Goal: Complete application form

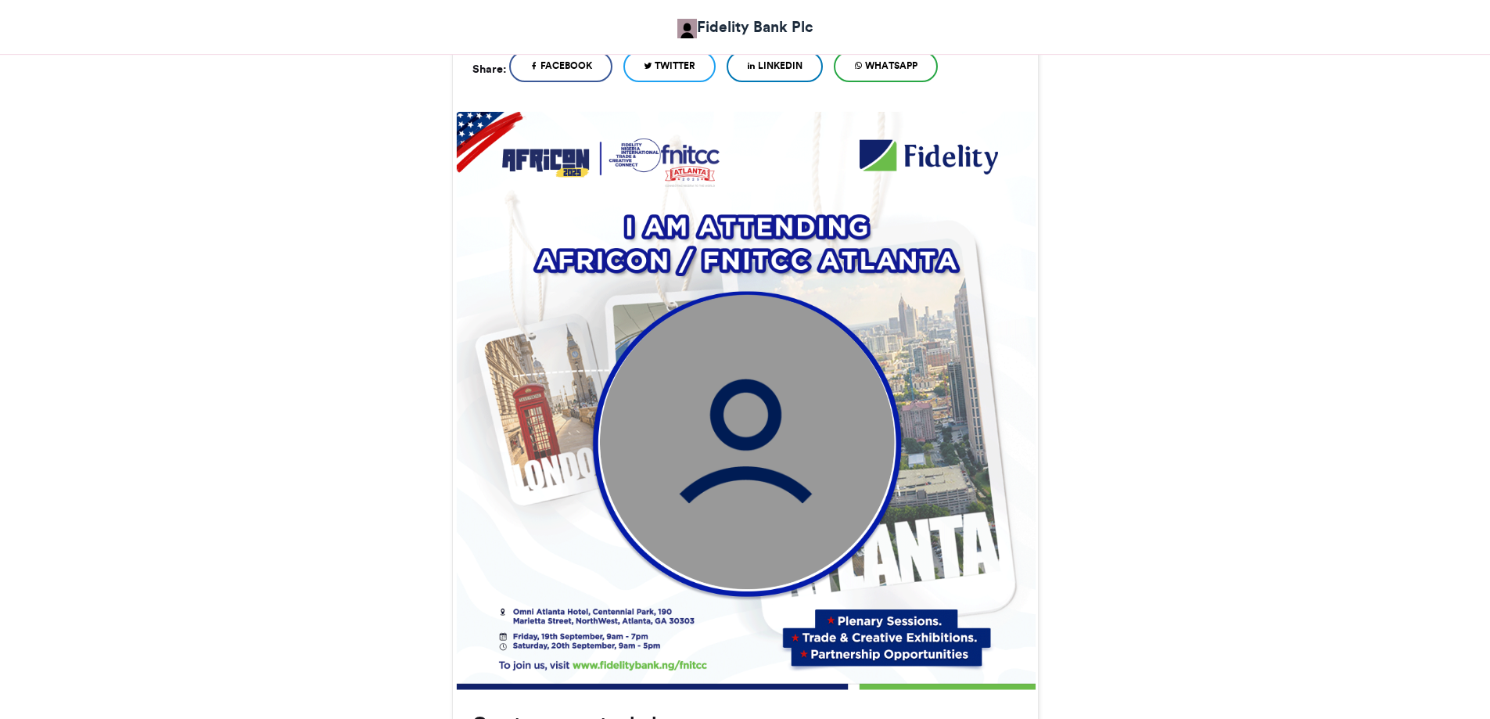
click at [719, 416] on img at bounding box center [746, 441] width 295 height 295
drag, startPoint x: 727, startPoint y: 413, endPoint x: 1200, endPoint y: 379, distance: 474.6
click at [1200, 379] on div "Fidelity Nigeria International Trade and Creative Connect- Attendees 2025 Fidel…" at bounding box center [745, 587] width 1490 height 1570
click at [963, 365] on img at bounding box center [746, 401] width 580 height 580
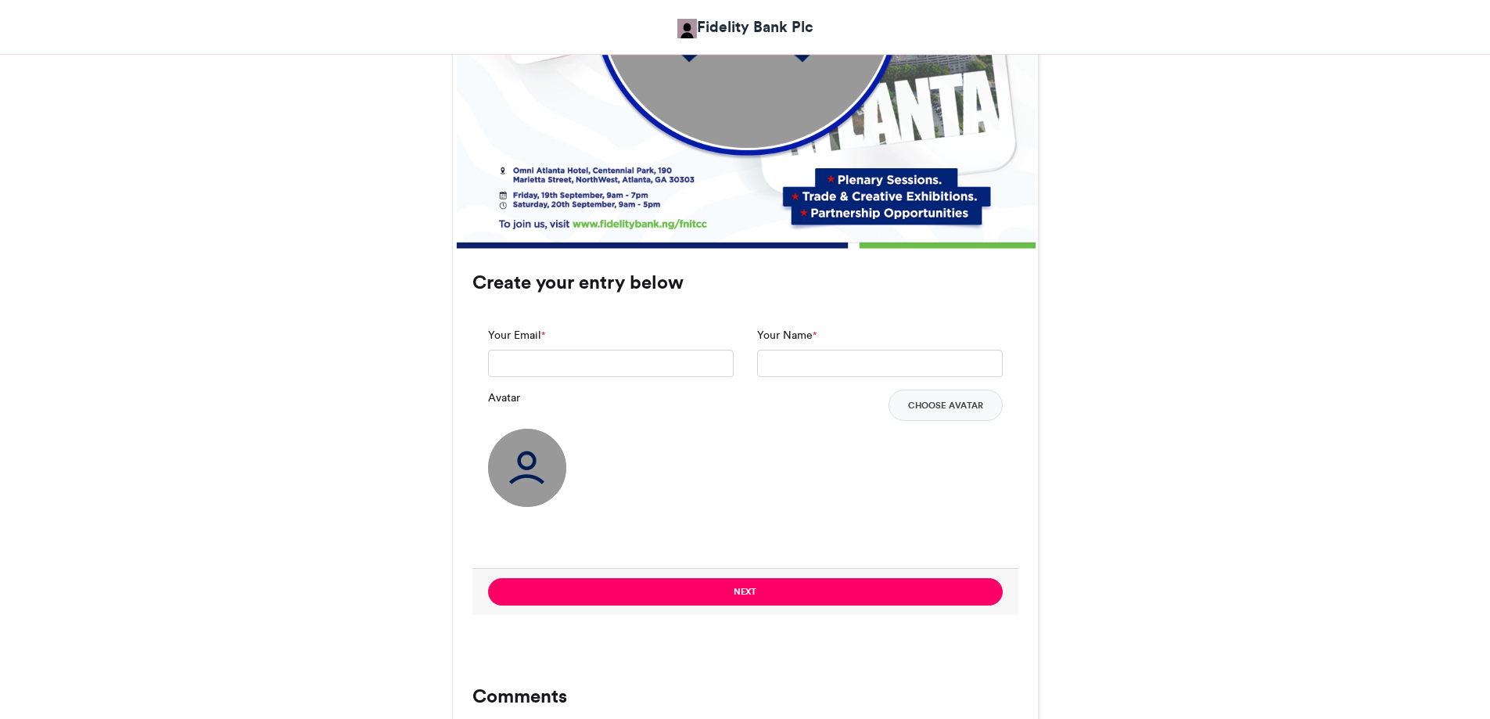
scroll to position [894, 0]
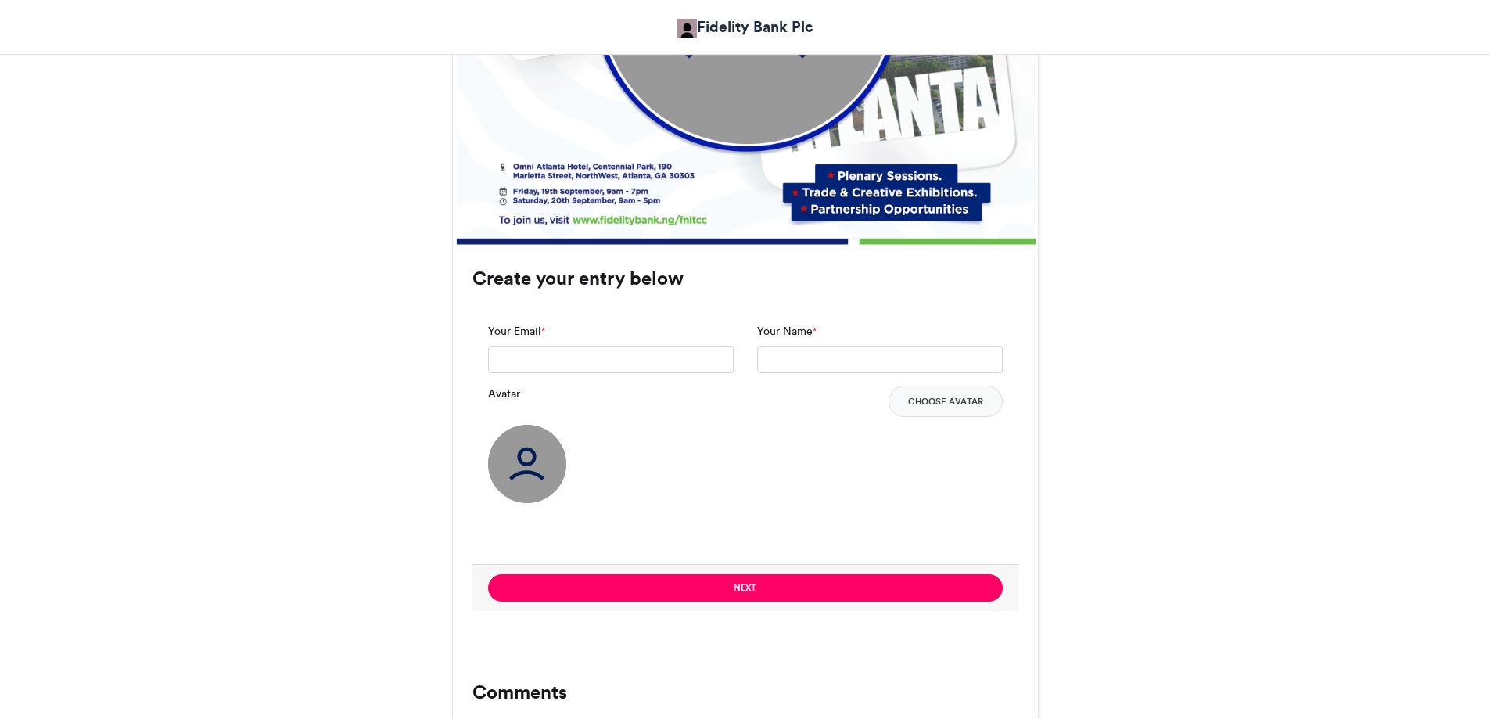
click at [537, 475] on img at bounding box center [527, 464] width 78 height 78
drag, startPoint x: 537, startPoint y: 470, endPoint x: 1319, endPoint y: 447, distance: 781.9
click at [1319, 447] on div "Fidelity Nigeria International Trade and Creative Connect- Attendees 2025 Fidel…" at bounding box center [745, 142] width 1490 height 1570
click at [619, 357] on input "Your Email *" at bounding box center [611, 360] width 246 height 28
type input "**********"
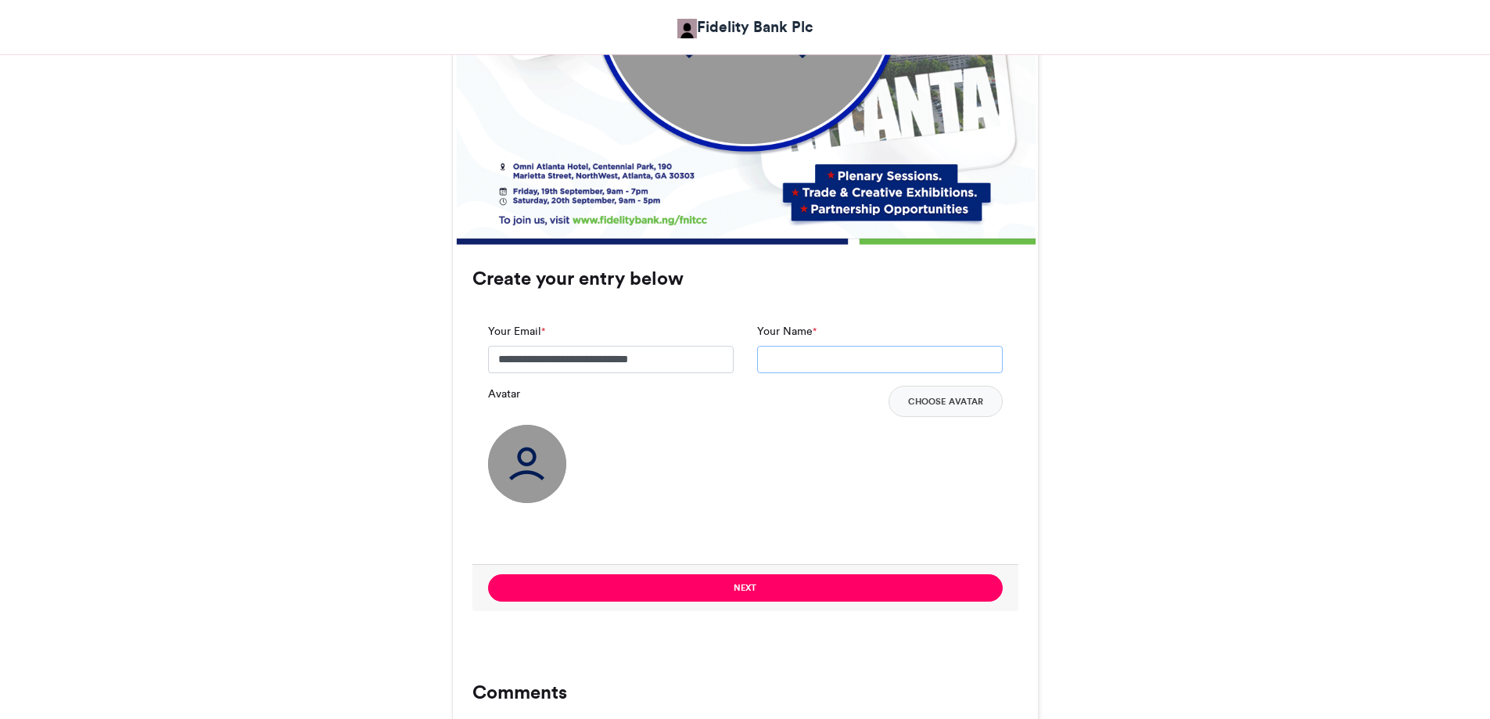
click at [844, 362] on input "Your Name *" at bounding box center [880, 360] width 246 height 28
type input "**********"
click at [958, 403] on button "Choose Avatar" at bounding box center [946, 401] width 114 height 31
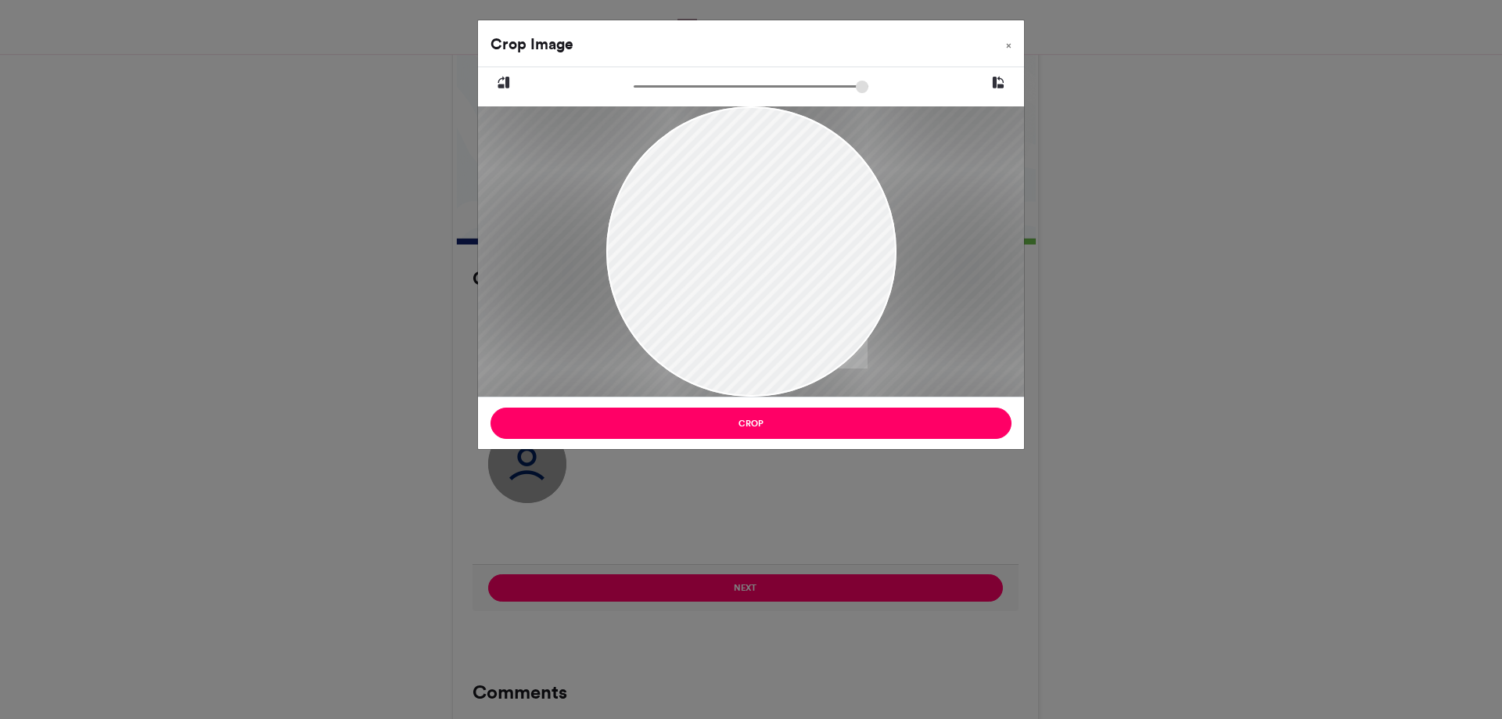
type input "******"
drag, startPoint x: 638, startPoint y: 84, endPoint x: 621, endPoint y: 92, distance: 17.9
click at [634, 92] on input "zoom" at bounding box center [751, 86] width 235 height 15
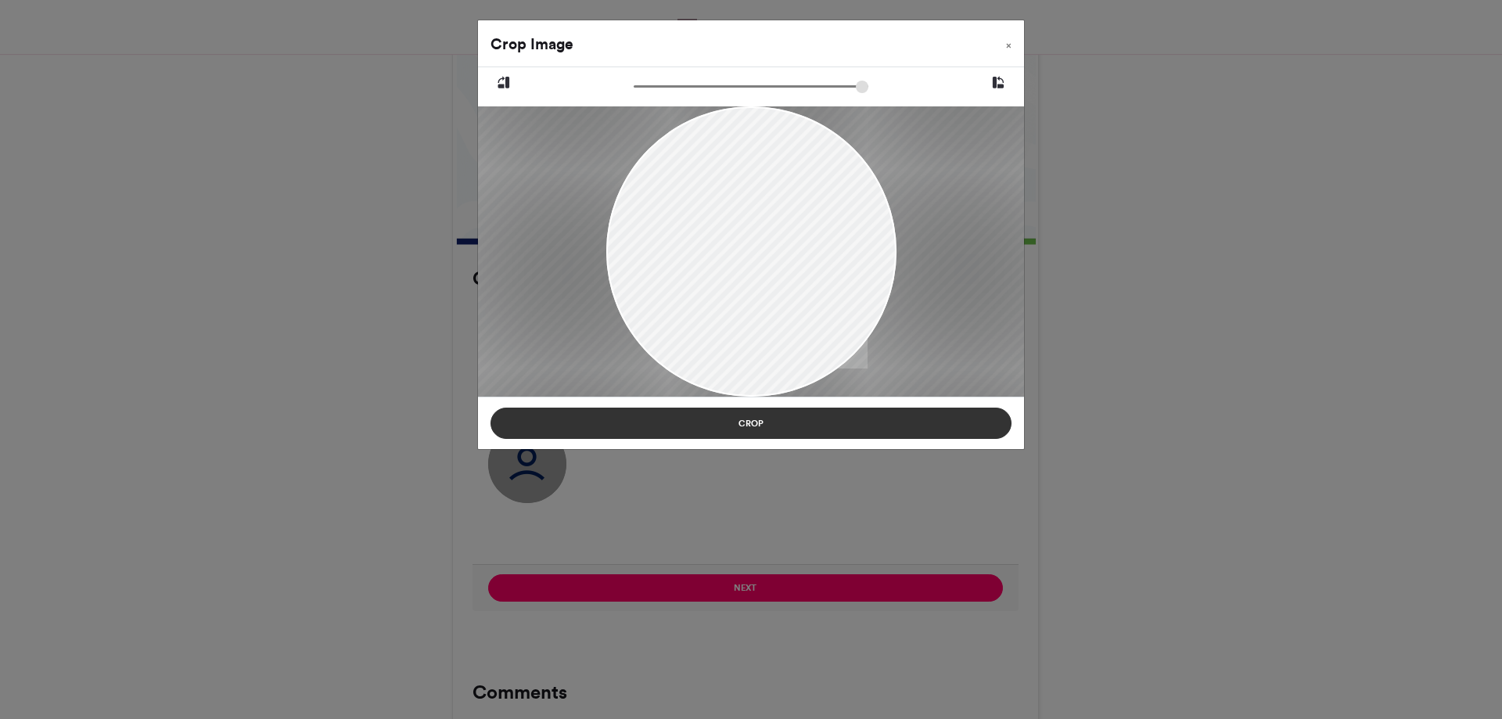
click at [768, 418] on button "Crop" at bounding box center [751, 423] width 521 height 31
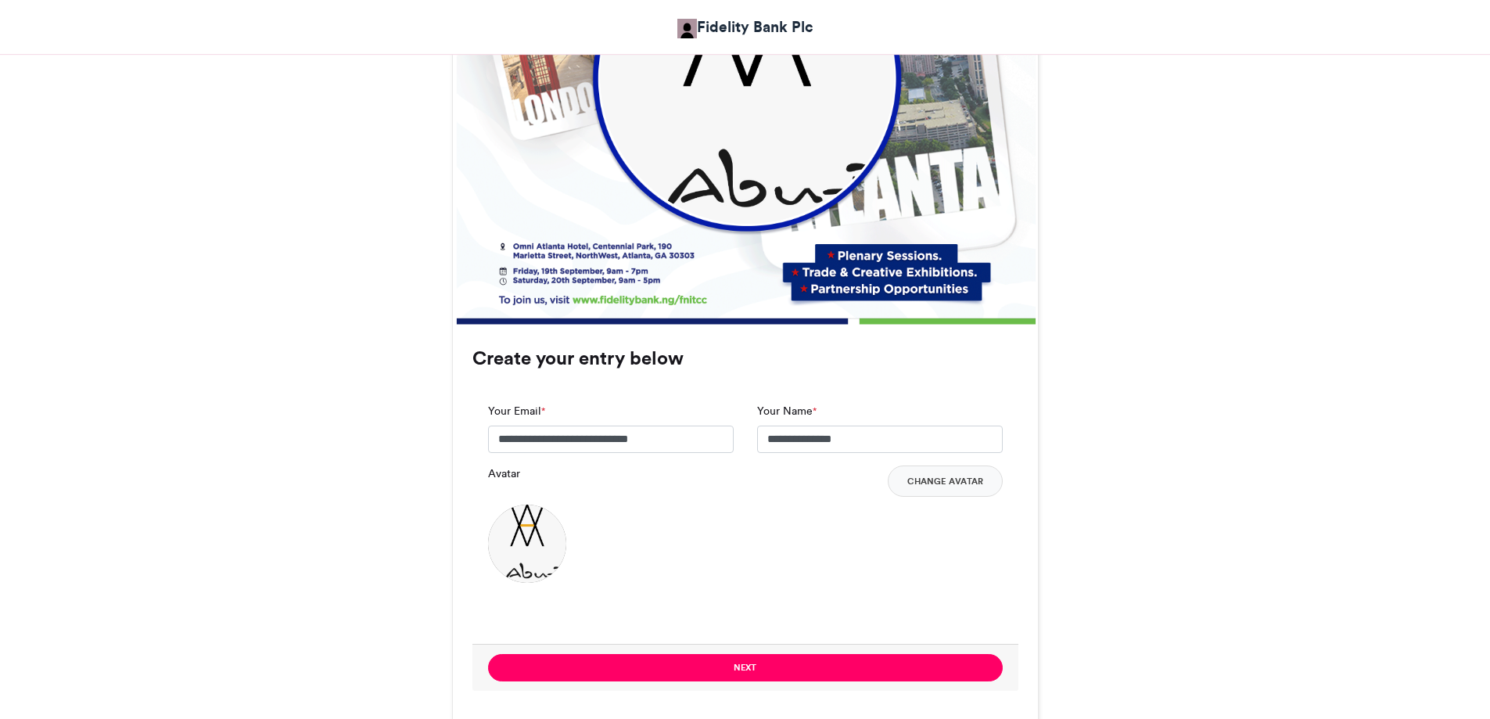
scroll to position [825, 0]
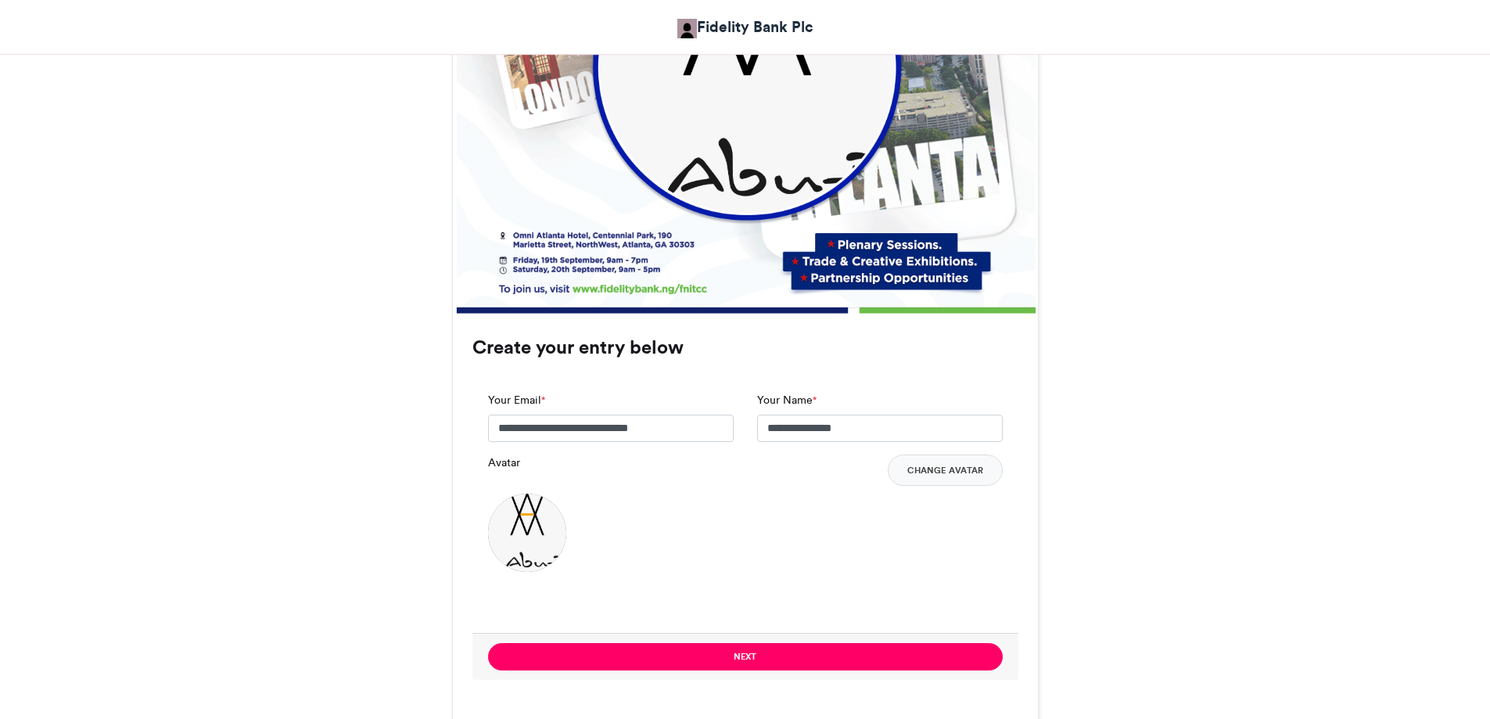
click at [527, 527] on img at bounding box center [527, 533] width 78 height 78
click at [972, 465] on button "Change Avatar" at bounding box center [945, 470] width 115 height 31
click at [955, 467] on button "Change Avatar" at bounding box center [945, 470] width 115 height 31
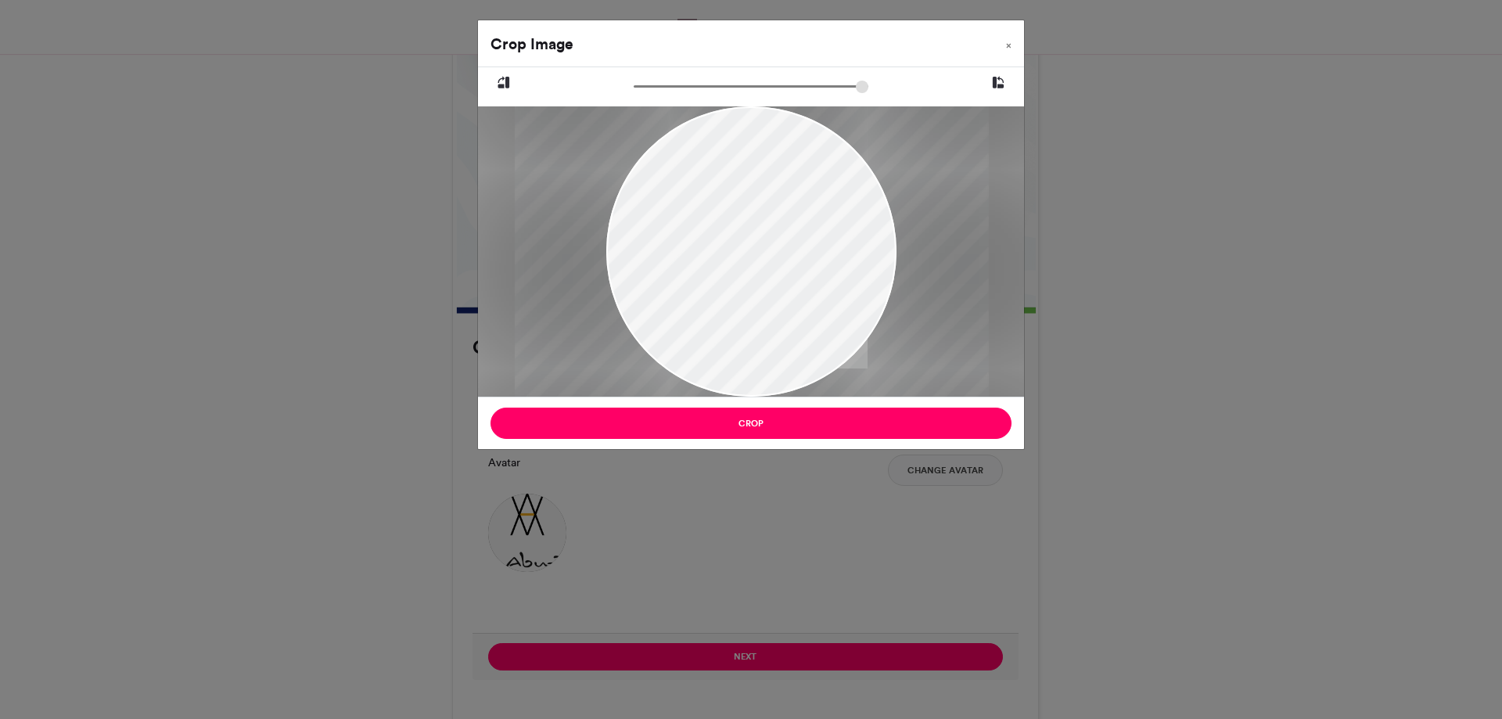
drag, startPoint x: 641, startPoint y: 86, endPoint x: 778, endPoint y: 128, distance: 143.3
click at [778, 94] on input "zoom" at bounding box center [751, 86] width 235 height 15
click at [742, 274] on div at bounding box center [755, 246] width 474 height 474
click at [771, 253] on div at bounding box center [751, 246] width 474 height 474
drag, startPoint x: 781, startPoint y: 84, endPoint x: 801, endPoint y: 88, distance: 20.7
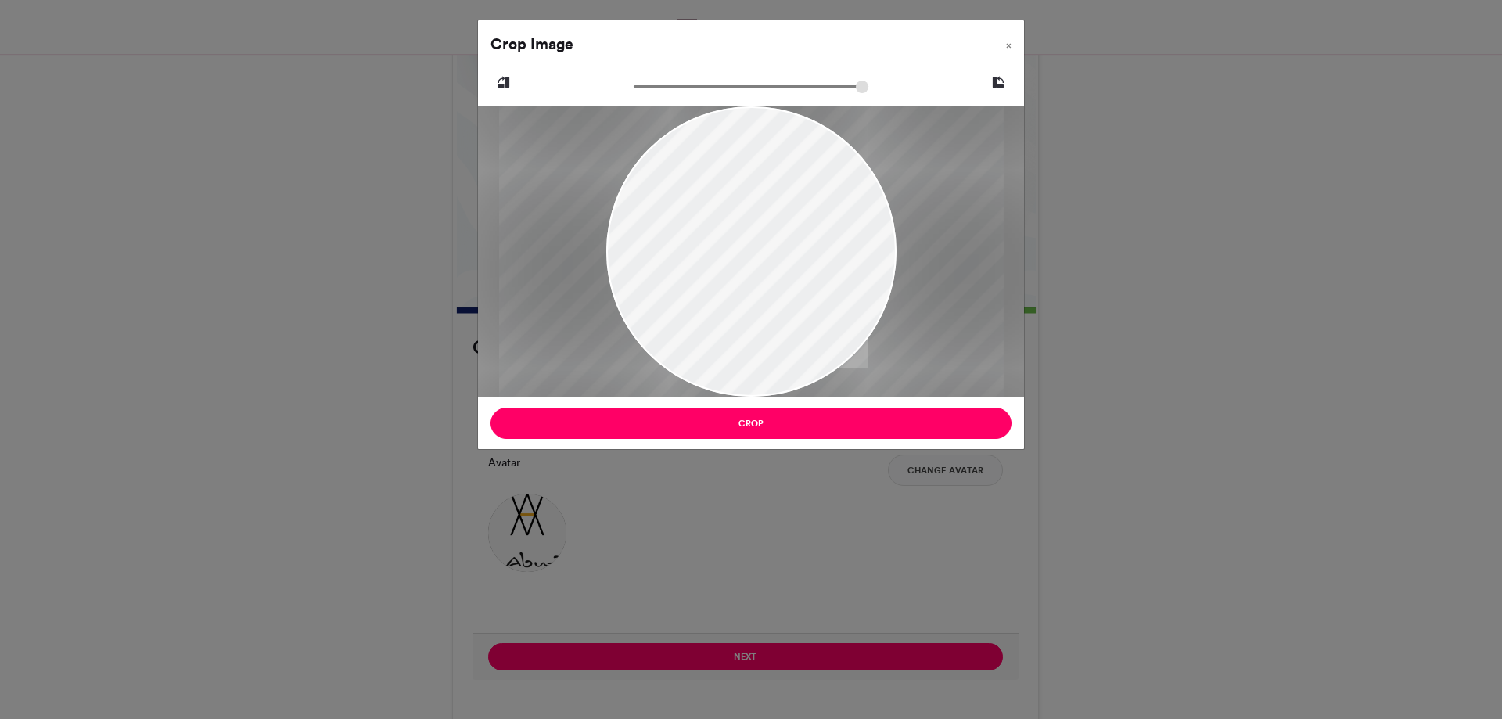
type input "******"
click at [801, 88] on input "zoom" at bounding box center [751, 86] width 235 height 15
click at [767, 243] on div at bounding box center [751, 237] width 505 height 505
click at [1143, 215] on div "Crop Image × Crop" at bounding box center [751, 359] width 1502 height 719
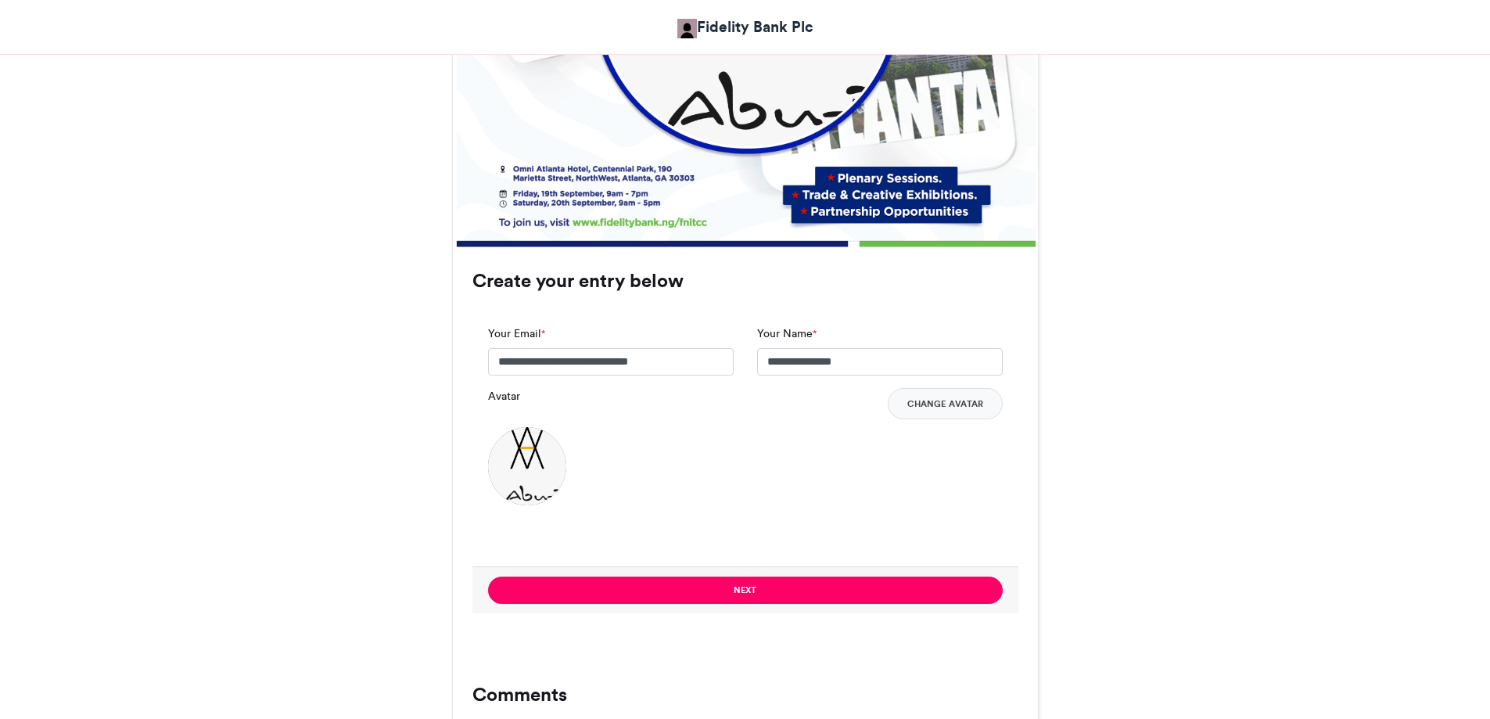
scroll to position [901, 0]
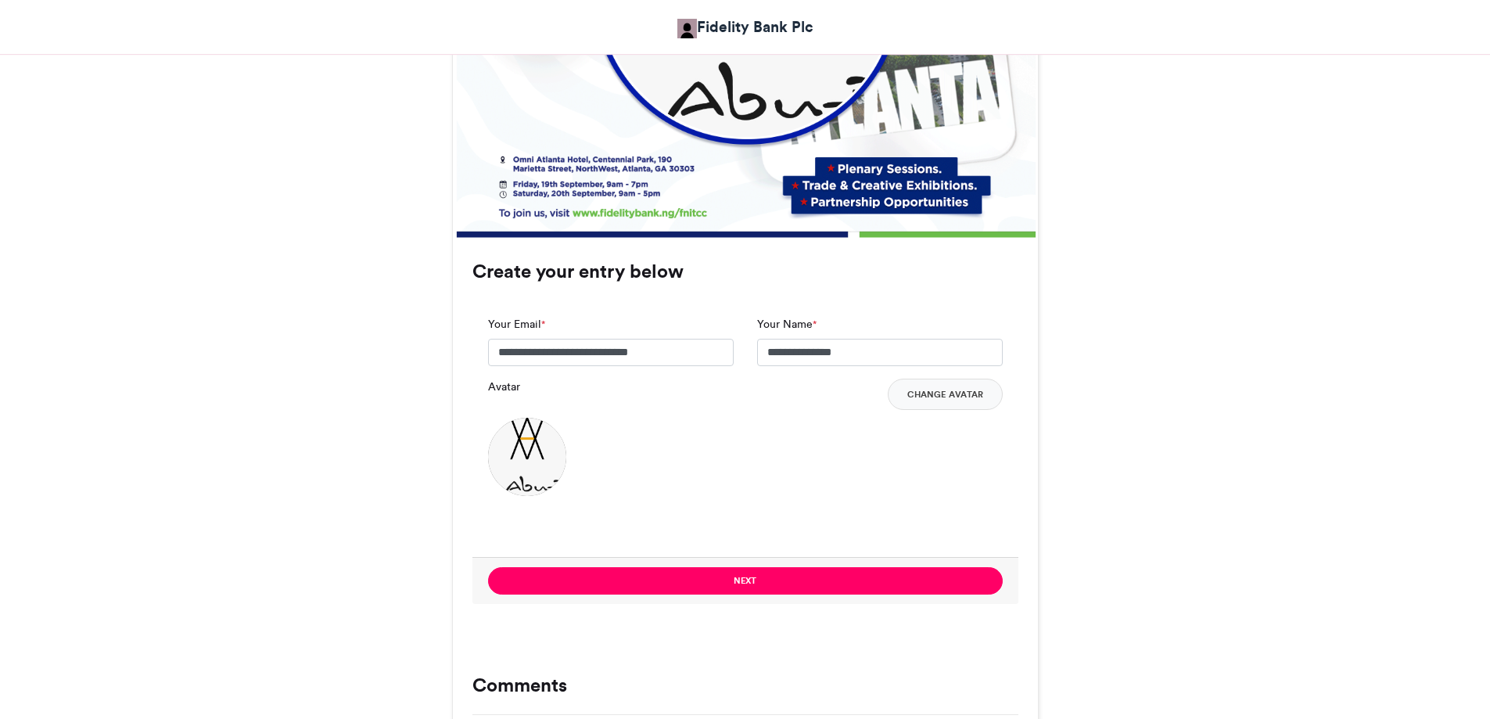
drag, startPoint x: 525, startPoint y: 465, endPoint x: 1339, endPoint y: 424, distance: 814.7
click at [1339, 424] on div "Fidelity Nigeria International Trade and Creative Connect- Attendees 2025 Fidel…" at bounding box center [745, 135] width 1490 height 1570
click at [944, 390] on button "Change Avatar" at bounding box center [945, 394] width 115 height 31
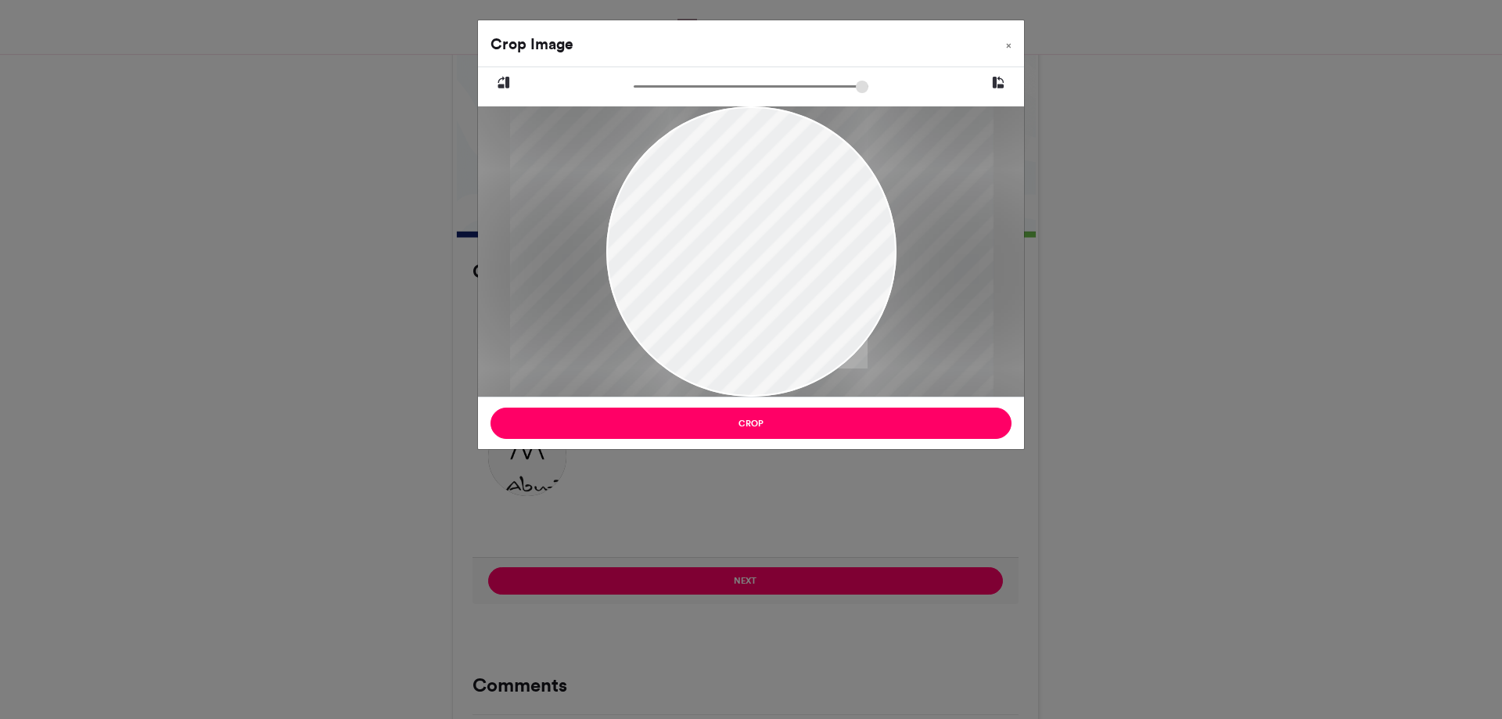
drag, startPoint x: 645, startPoint y: 83, endPoint x: 785, endPoint y: 102, distance: 140.5
type input "******"
click at [785, 94] on input "zoom" at bounding box center [751, 86] width 235 height 15
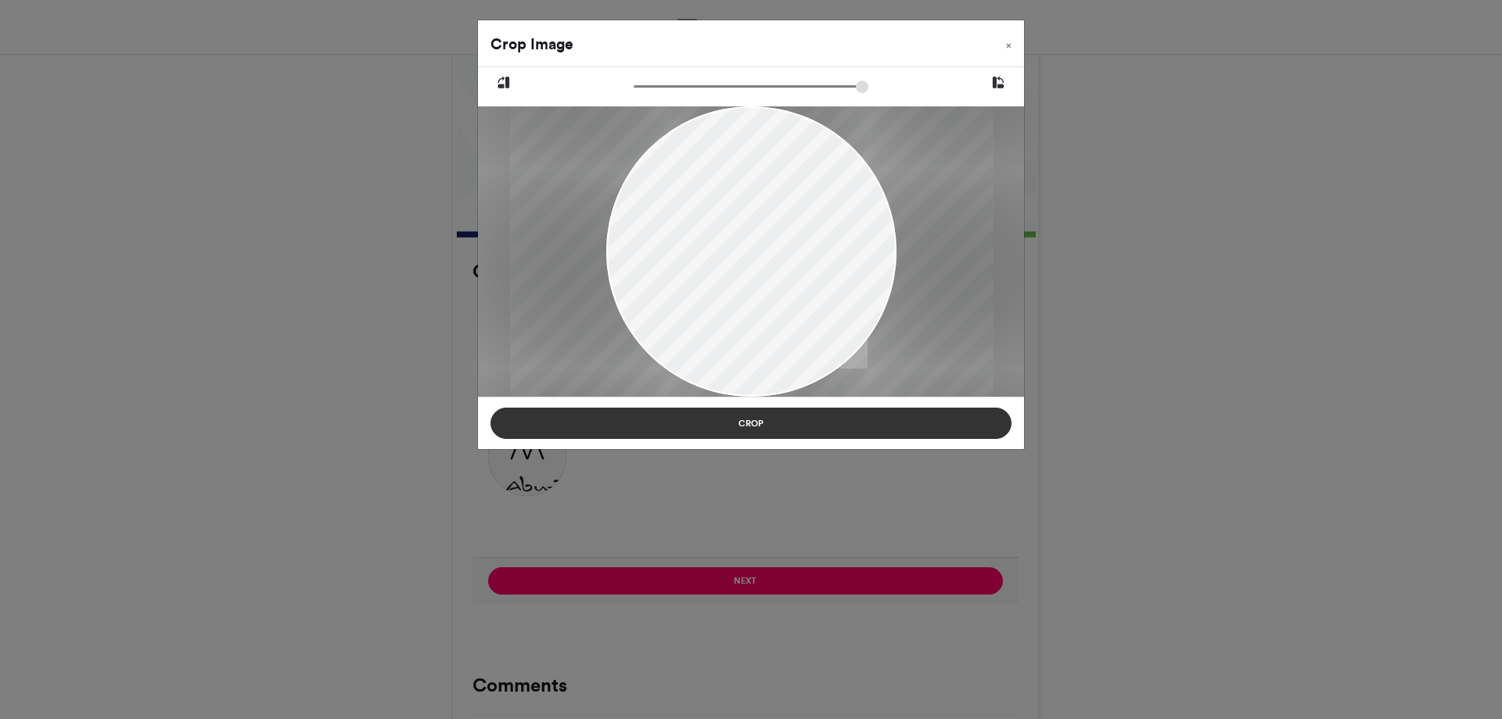
click at [778, 427] on button "Crop" at bounding box center [751, 423] width 521 height 31
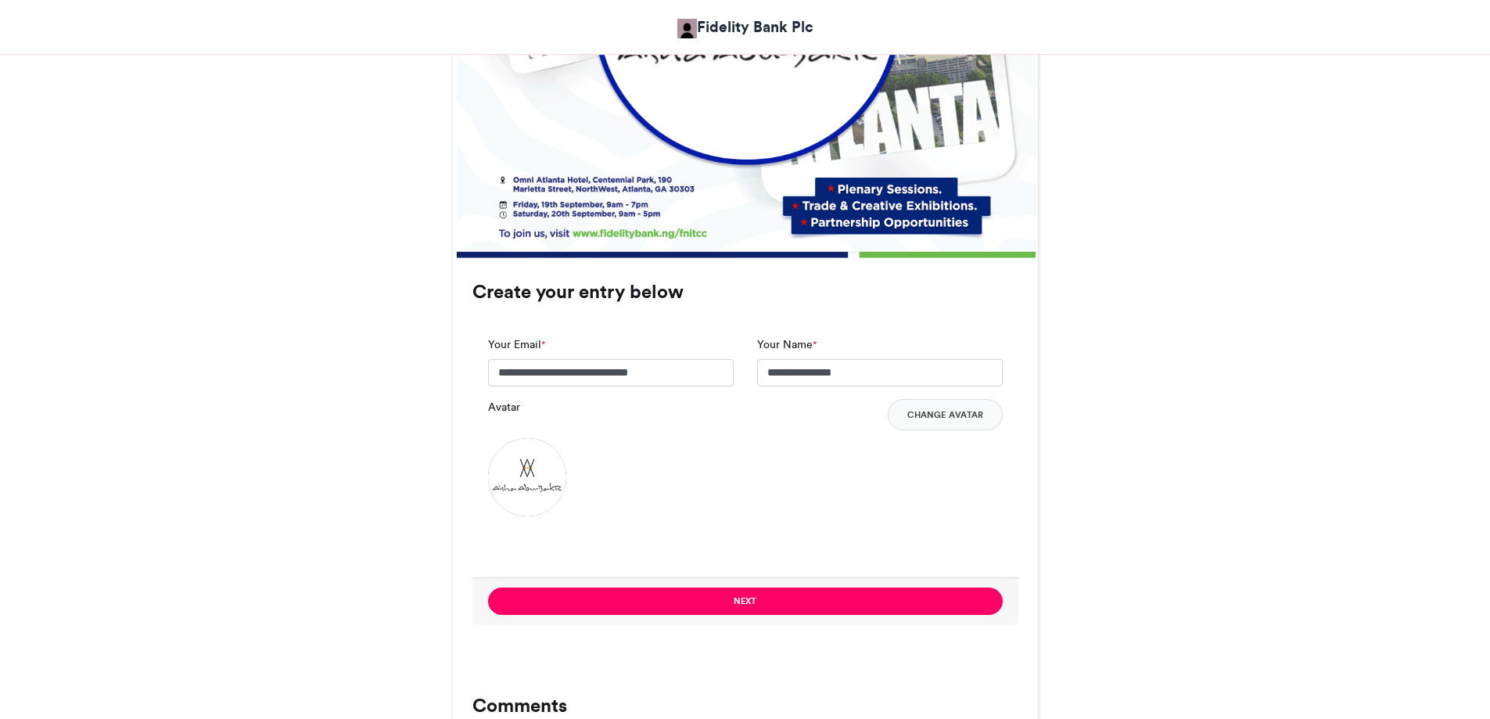
scroll to position [890, 0]
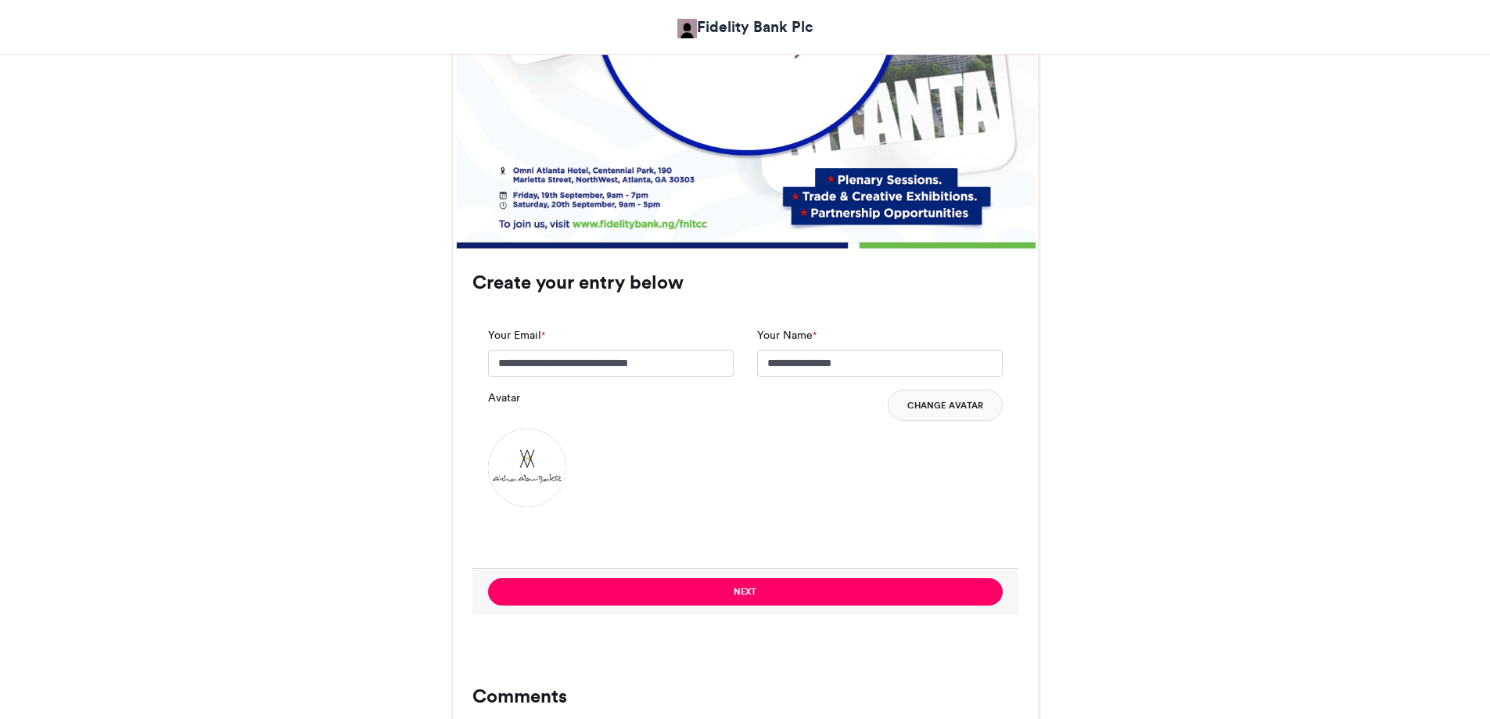
click at [953, 406] on button "Change Avatar" at bounding box center [945, 405] width 115 height 31
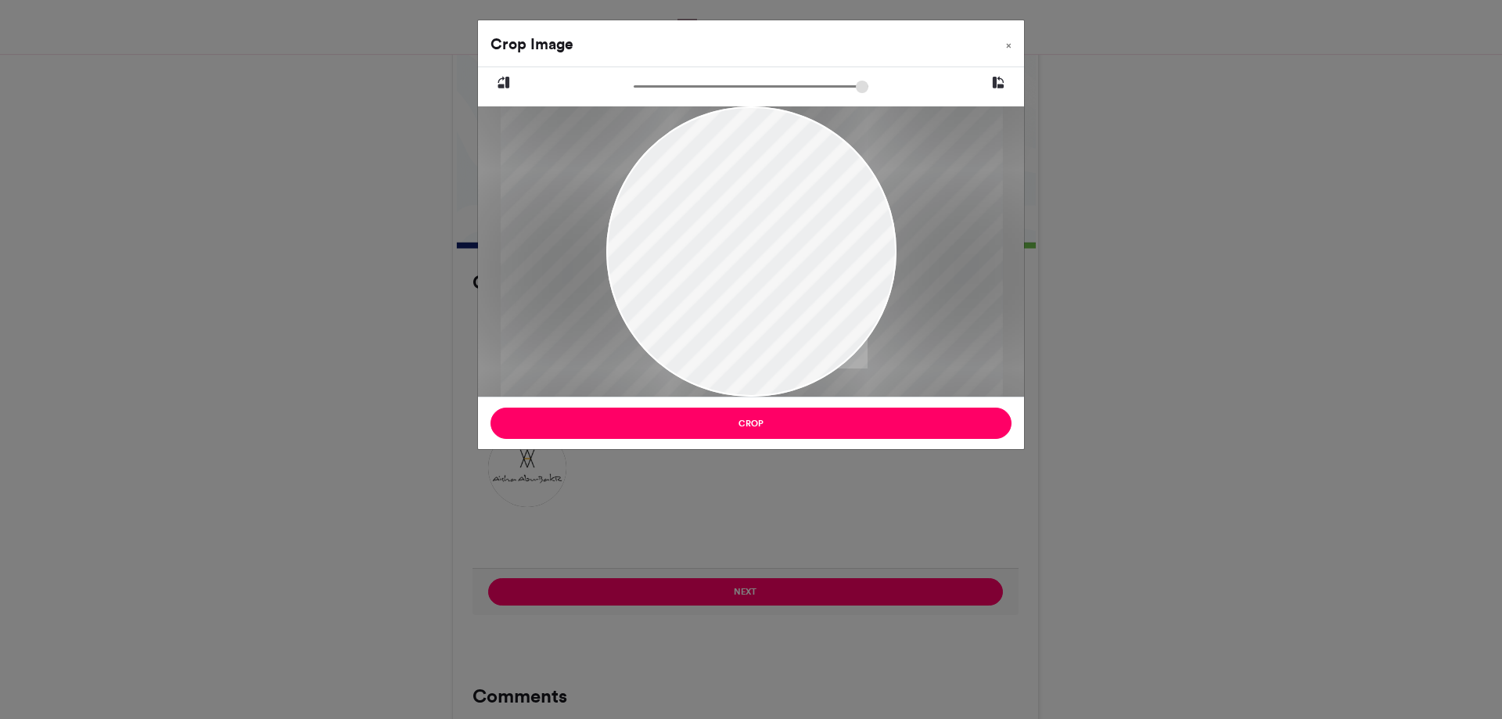
drag, startPoint x: 642, startPoint y: 84, endPoint x: 799, endPoint y: 110, distance: 159.5
click at [799, 94] on input "zoom" at bounding box center [751, 86] width 235 height 15
type input "******"
click at [804, 86] on input "zoom" at bounding box center [751, 86] width 235 height 15
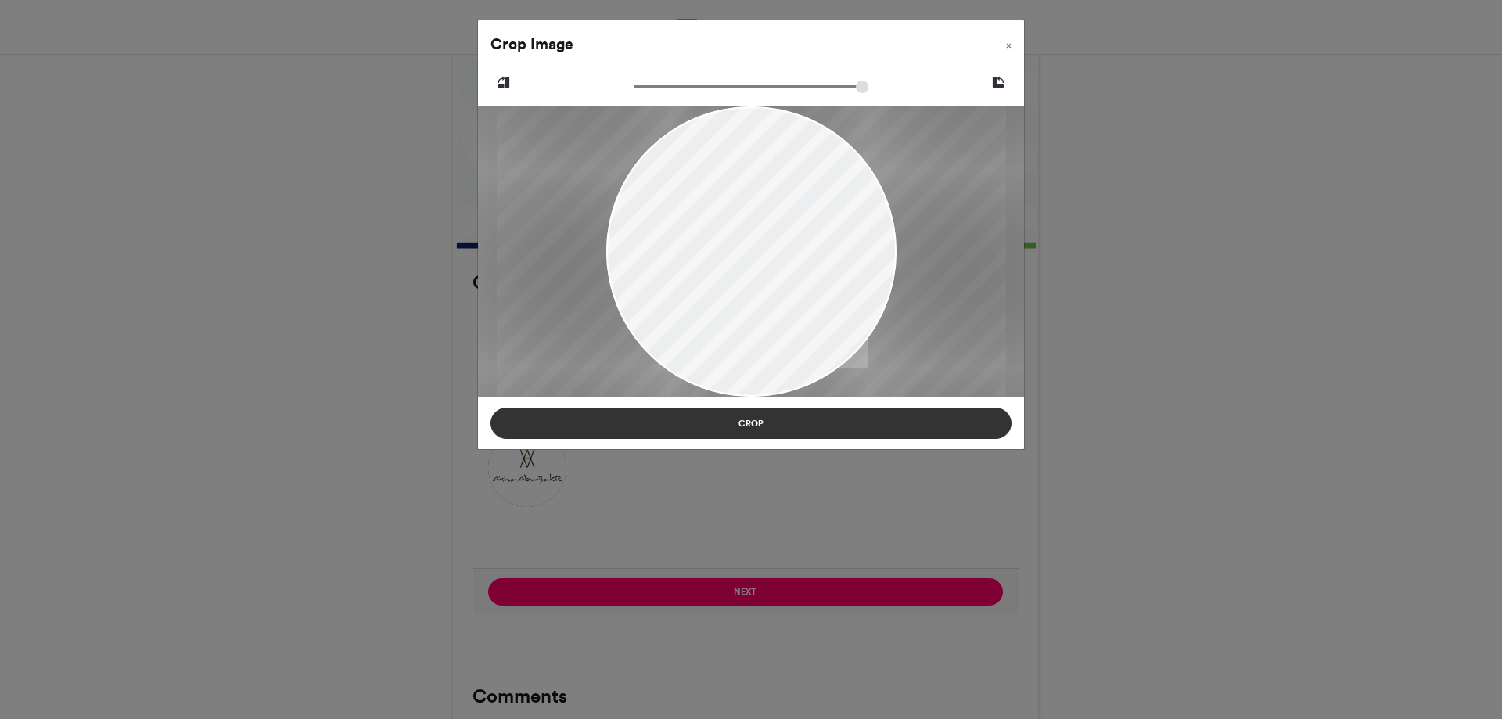
click at [752, 423] on button "Crop" at bounding box center [751, 423] width 521 height 31
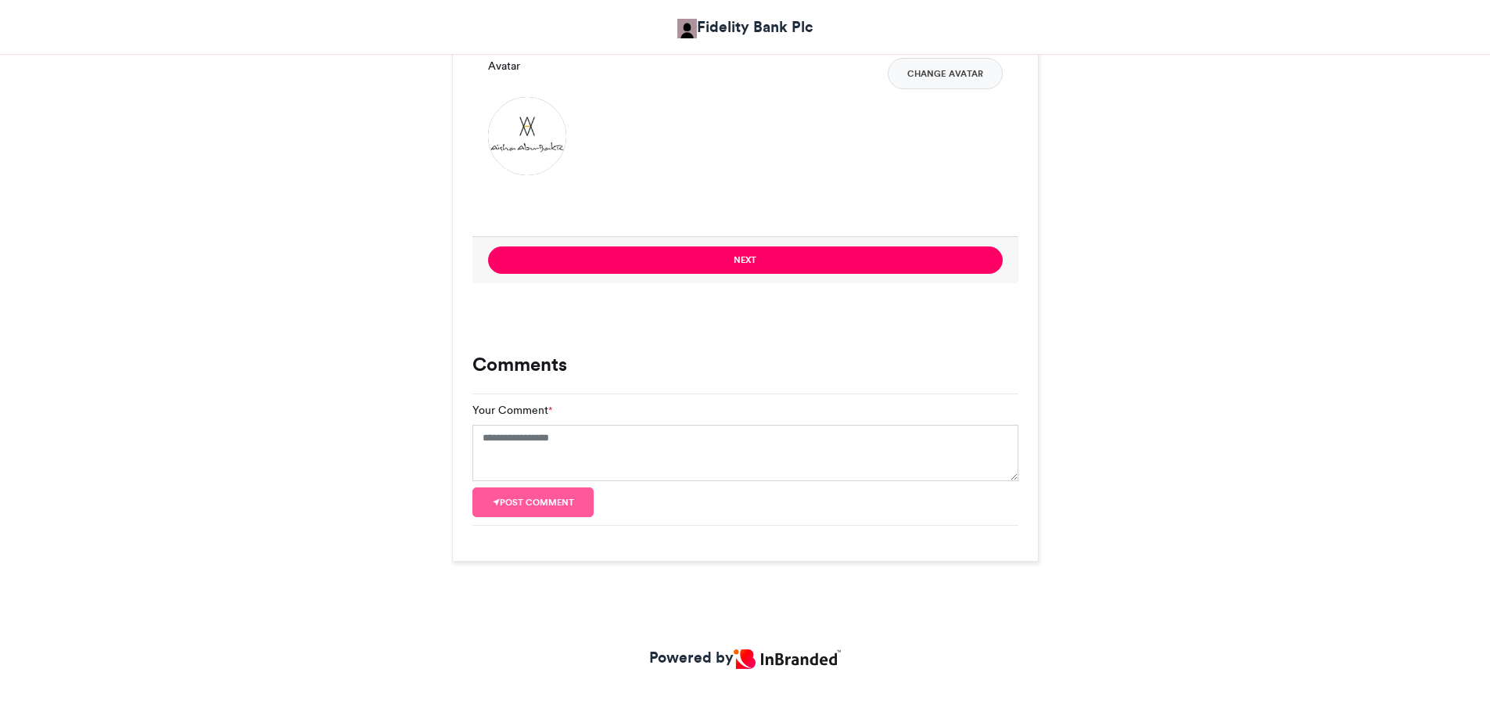
scroll to position [1235, 0]
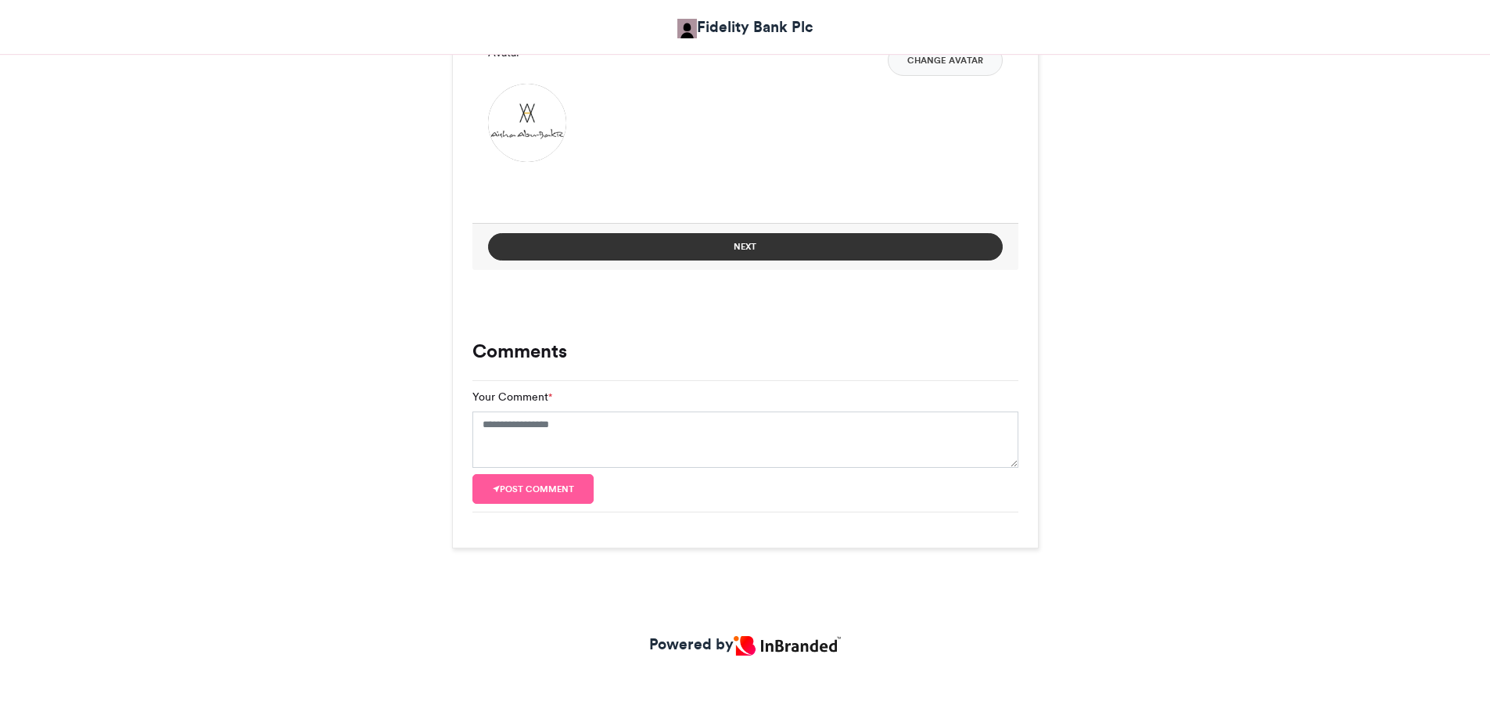
click at [822, 248] on button "Next" at bounding box center [745, 246] width 515 height 27
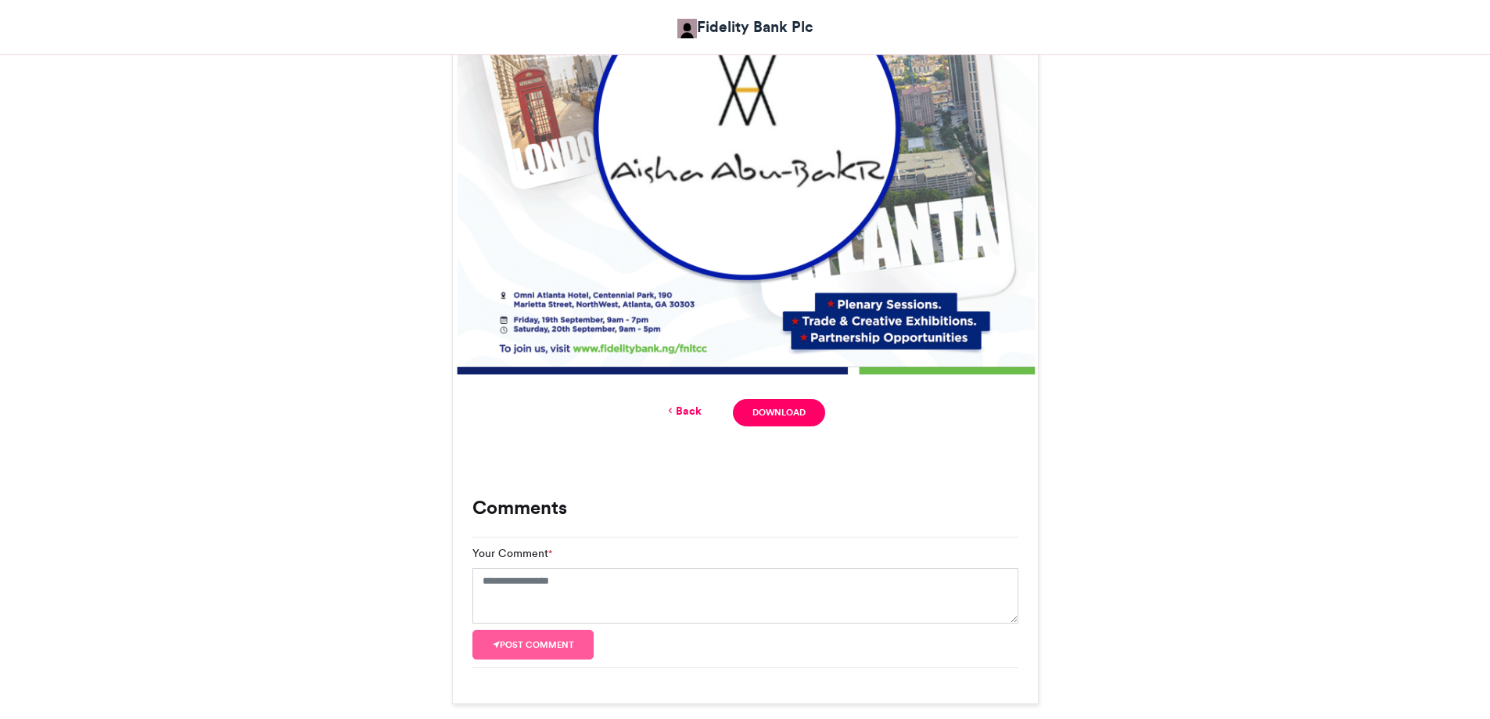
scroll to position [766, 0]
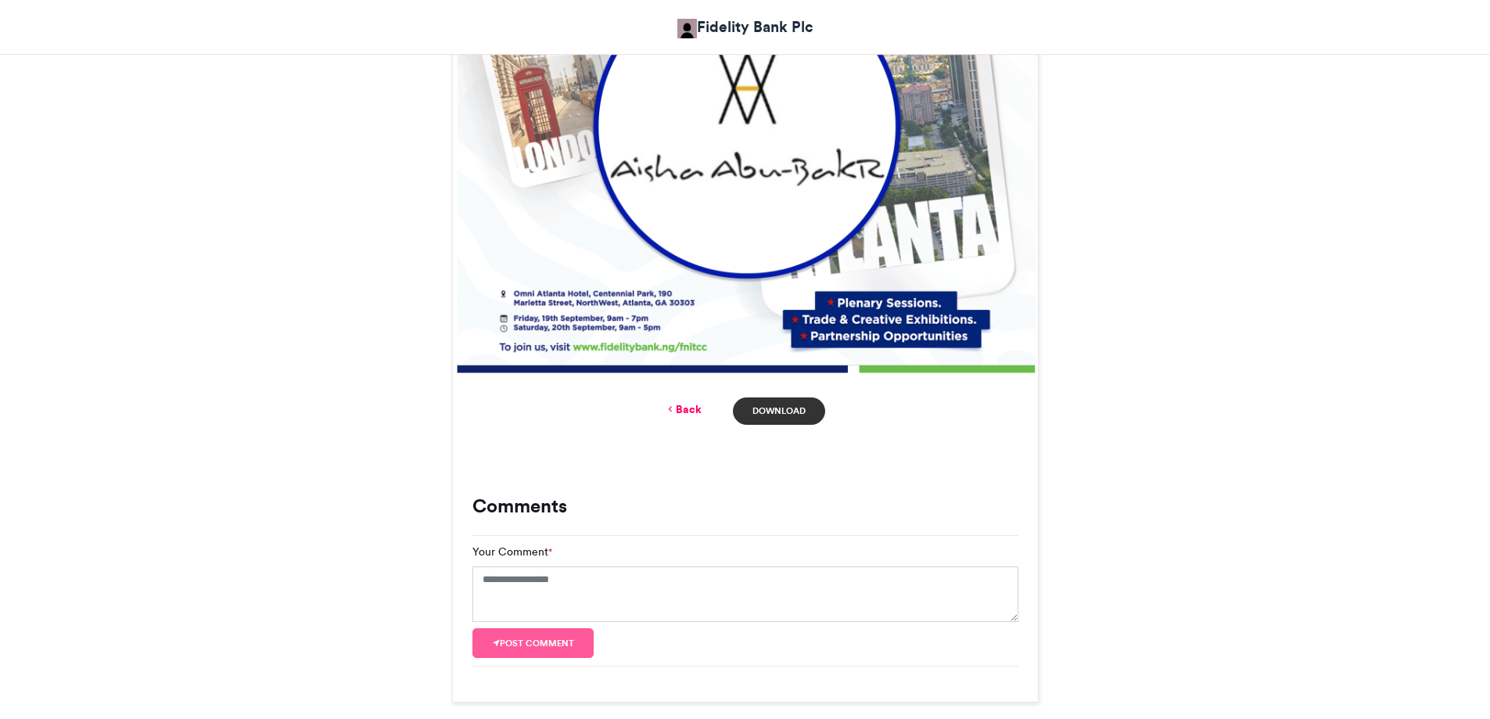
click at [788, 404] on link "Download" at bounding box center [779, 410] width 92 height 27
click at [787, 411] on link "Download" at bounding box center [779, 410] width 92 height 27
